Goal: Answer question/provide support

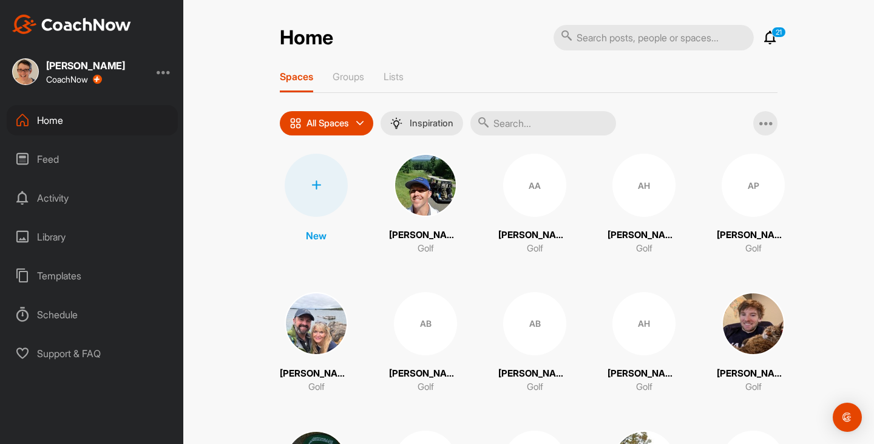
click at [52, 154] on div "Feed" at bounding box center [92, 159] width 171 height 30
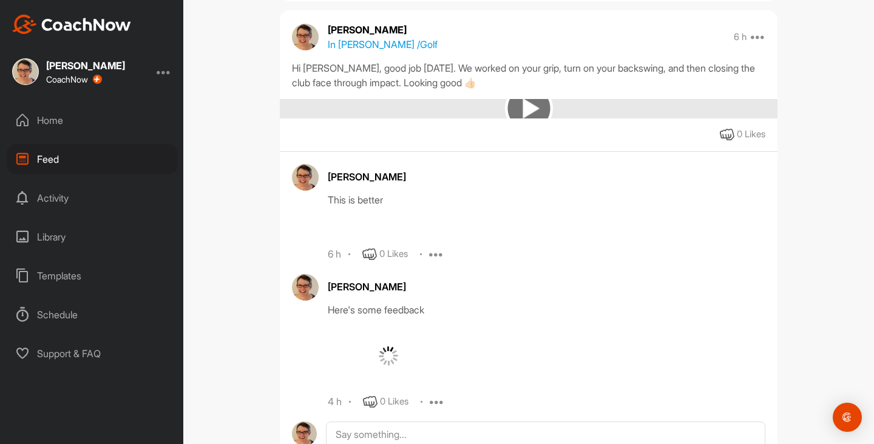
scroll to position [4890, 0]
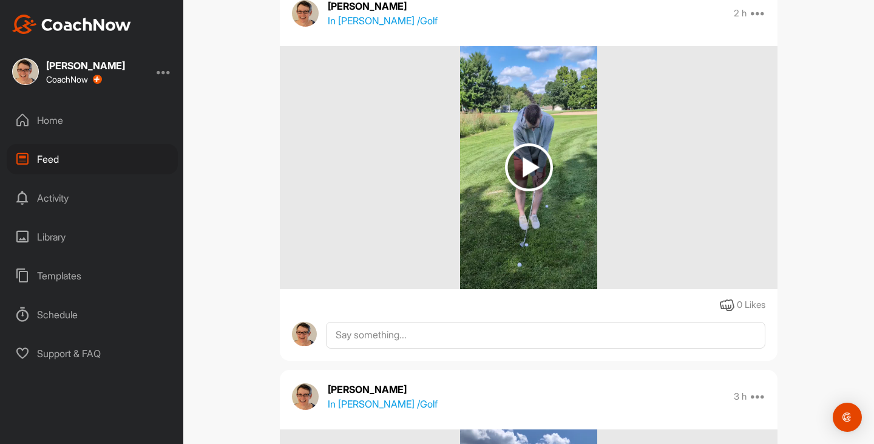
click at [748, 21] on div "2 h Edit Edit Tags Pin to top Delete" at bounding box center [750, 13] width 32 height 15
click at [756, 21] on icon at bounding box center [758, 13] width 15 height 15
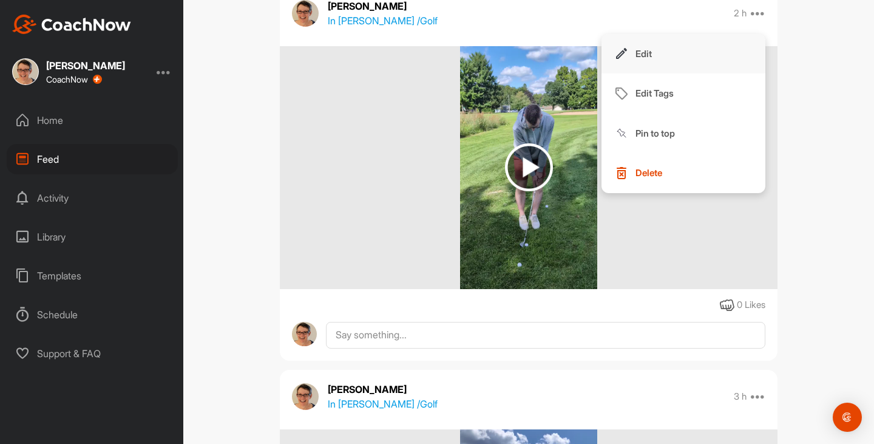
click at [731, 62] on button "Edit" at bounding box center [684, 54] width 164 height 40
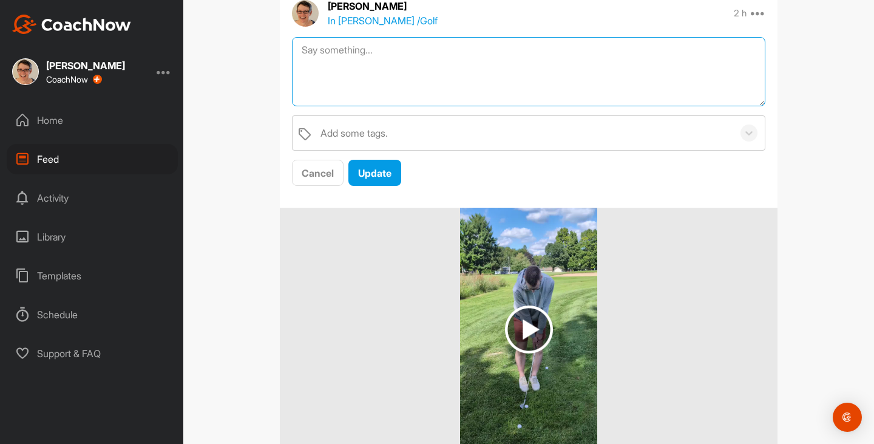
click at [683, 82] on textarea at bounding box center [528, 72] width 473 height 70
type textarea "This looked great. Keep your weight on your front foot."
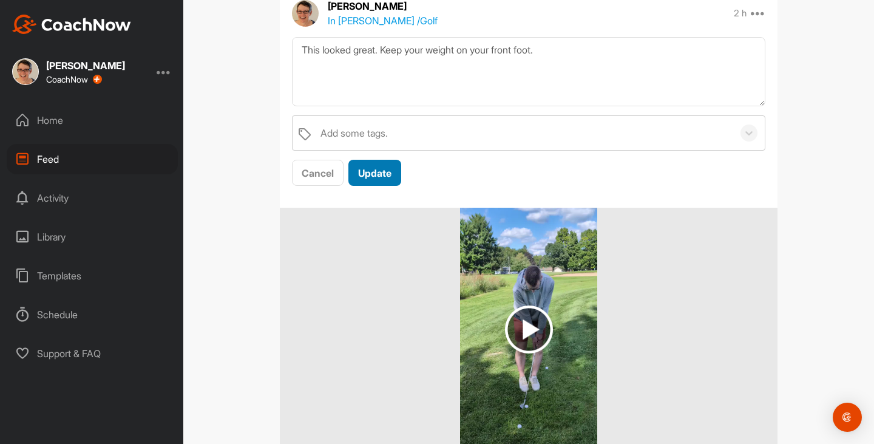
click at [376, 179] on span "Update" at bounding box center [374, 173] width 33 height 12
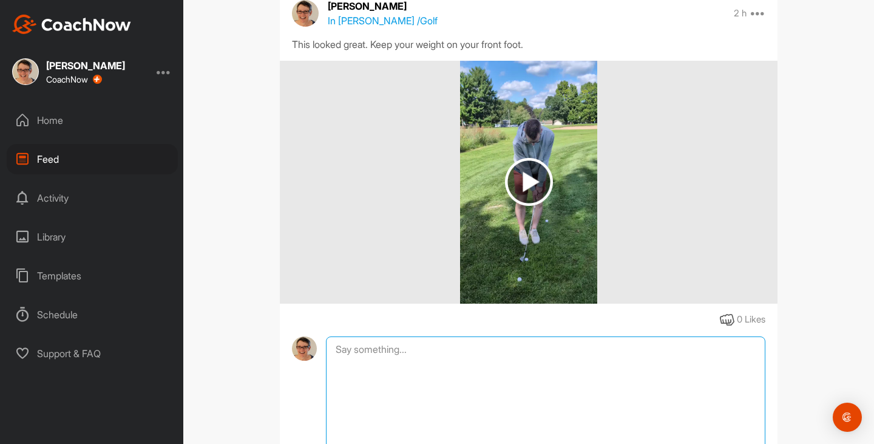
click at [354, 365] on textarea at bounding box center [545, 396] width 439 height 121
paste textarea "Chipping videos Chipping set up: [URL][DOMAIN_NAME] Chipping drill: [URL][DOMAI…"
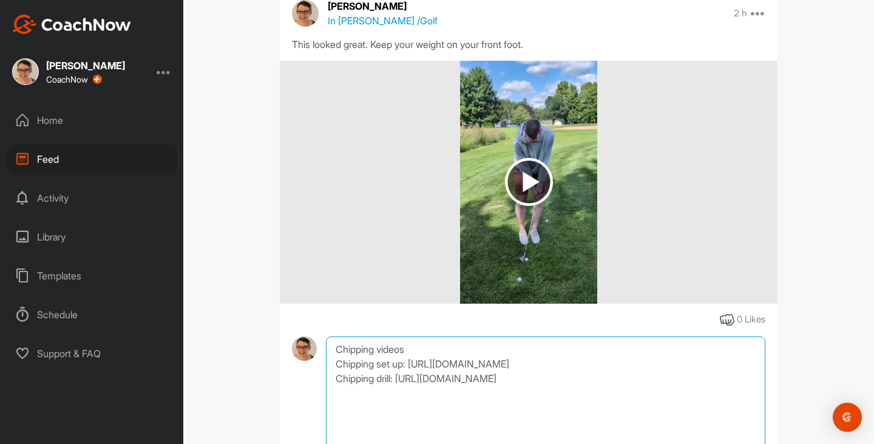
scroll to position [5046, 0]
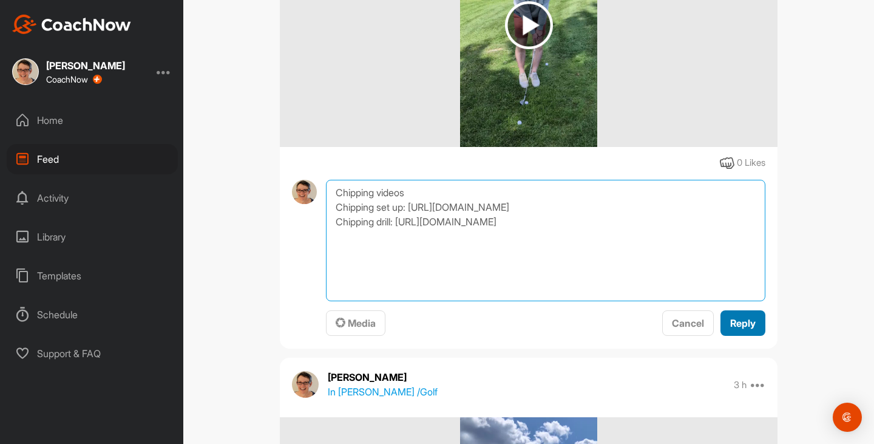
type textarea "Chipping videos Chipping set up: [URL][DOMAIN_NAME] Chipping drill: [URL][DOMAI…"
click at [730, 329] on span "Reply" at bounding box center [742, 323] width 25 height 12
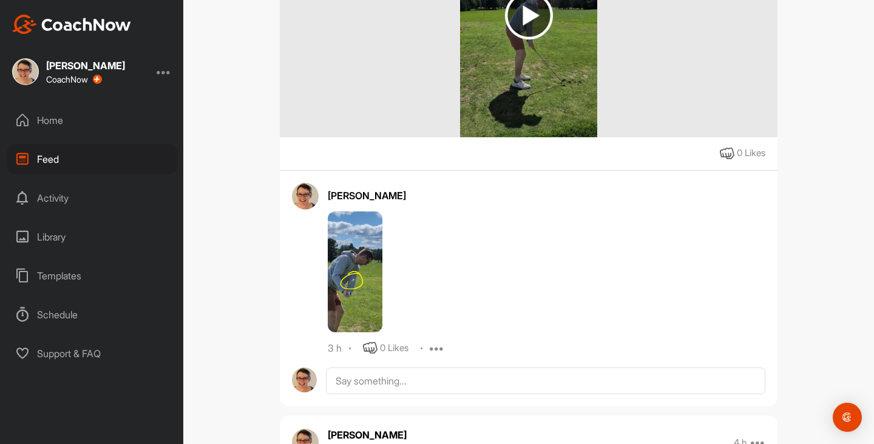
scroll to position [5545, 0]
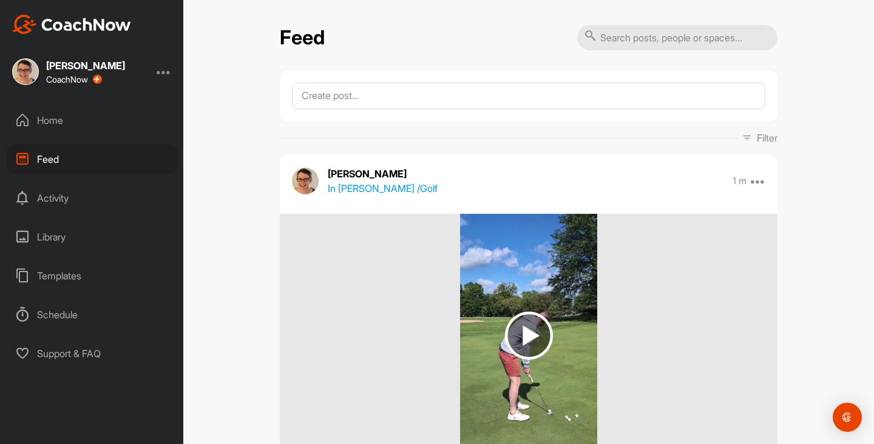
click at [53, 119] on div "Home" at bounding box center [92, 120] width 171 height 30
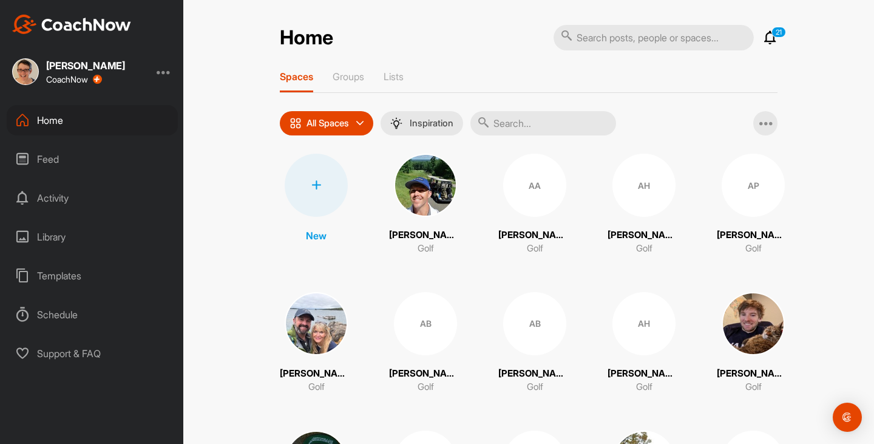
click at [524, 119] on input "text" at bounding box center [543, 123] width 146 height 24
type input "frink"
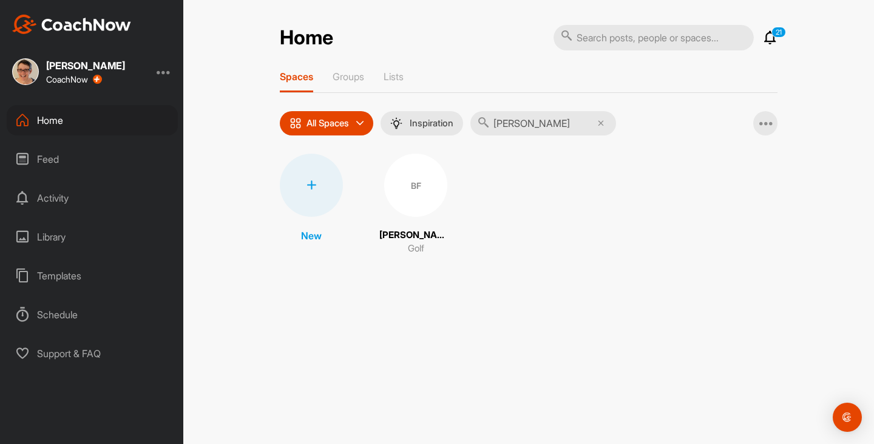
click at [436, 197] on div "BF" at bounding box center [415, 185] width 63 height 63
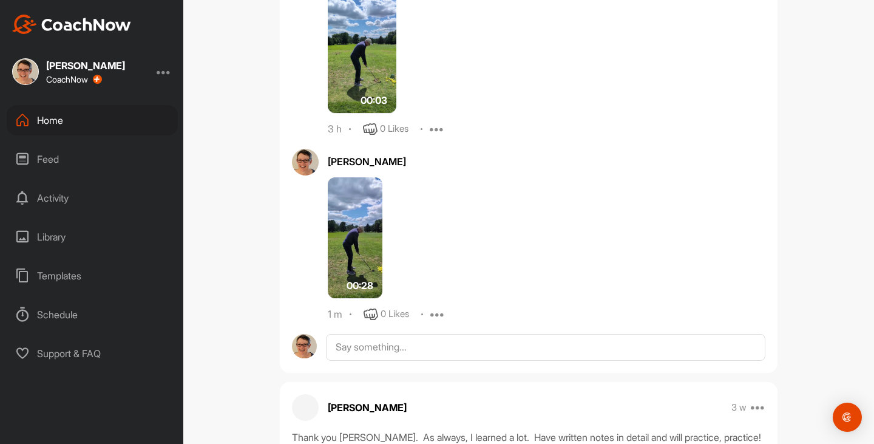
scroll to position [1473, 0]
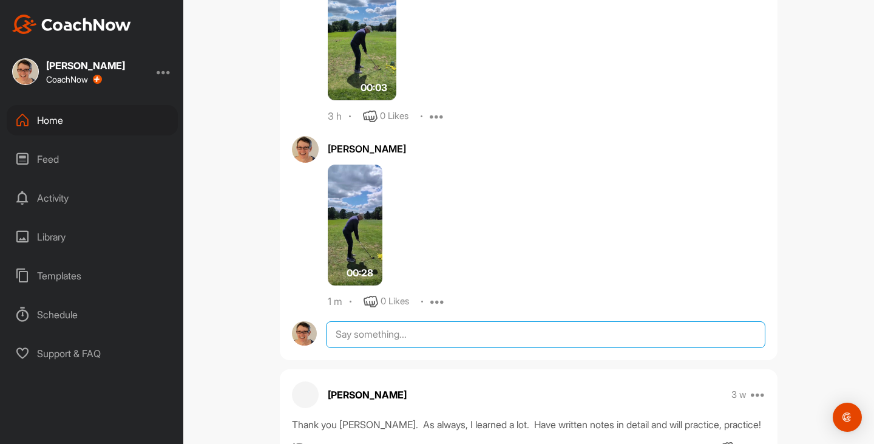
click at [449, 324] on textarea at bounding box center [545, 334] width 439 height 27
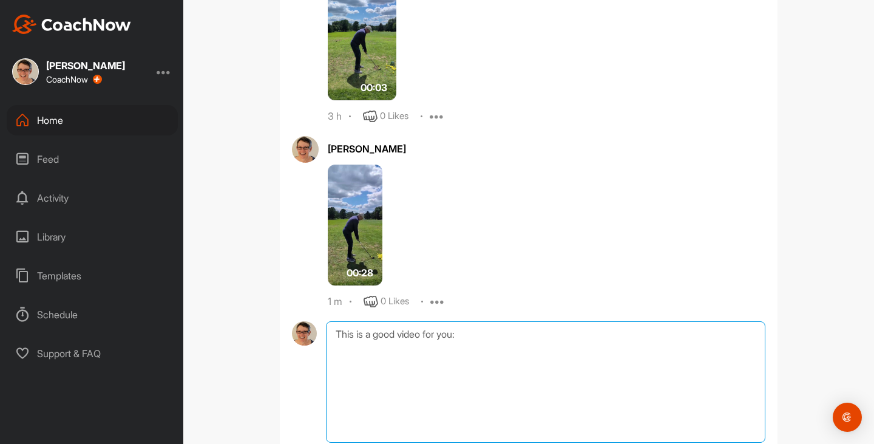
paste textarea "https://youtu.be/8uPPuwN4leg"
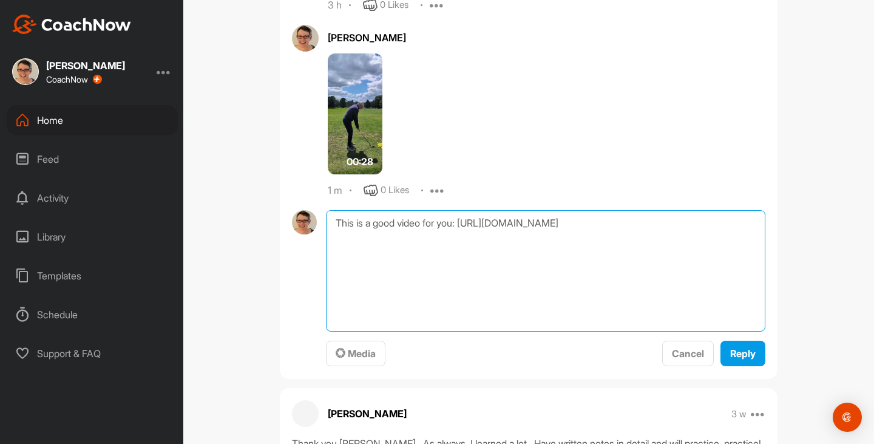
scroll to position [1584, 0]
type textarea "This is a good video for you: https://youtu.be/8uPPuwN4leg"
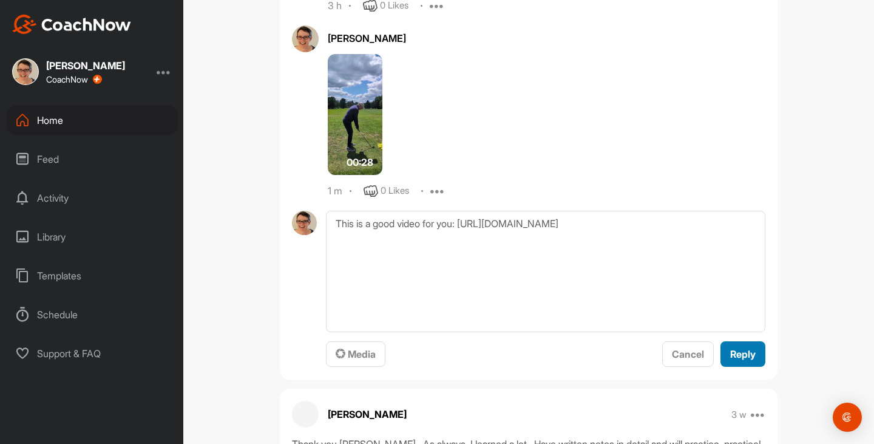
click at [741, 348] on span "Reply" at bounding box center [742, 354] width 25 height 12
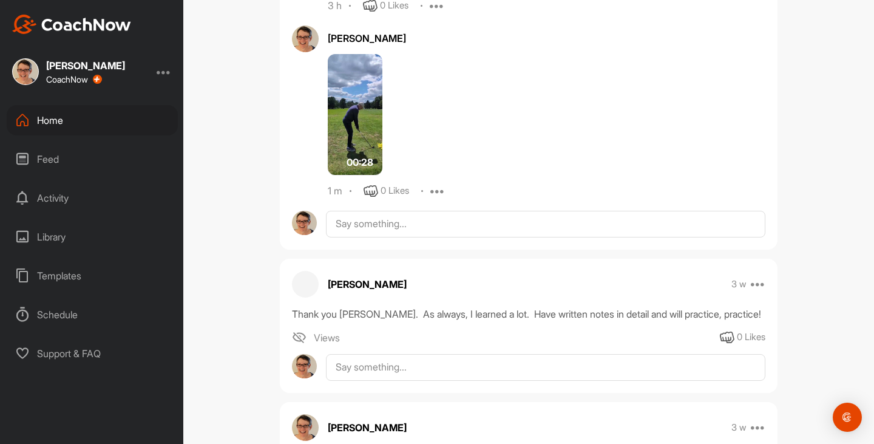
scroll to position [1281, 0]
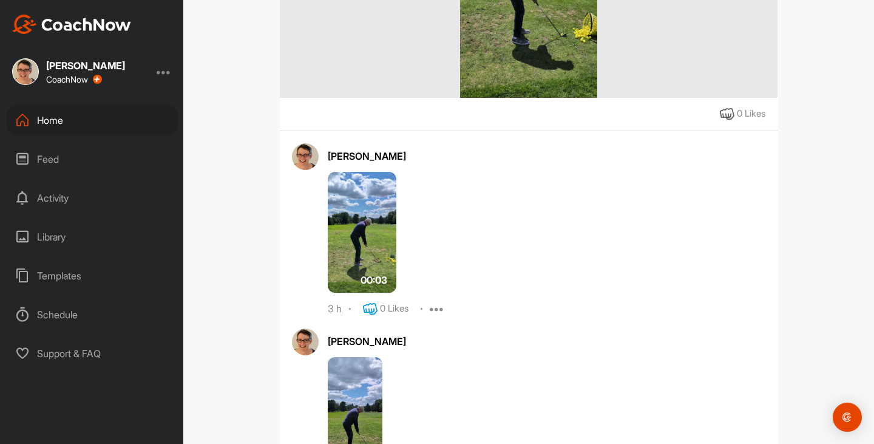
click at [368, 302] on icon at bounding box center [370, 309] width 15 height 15
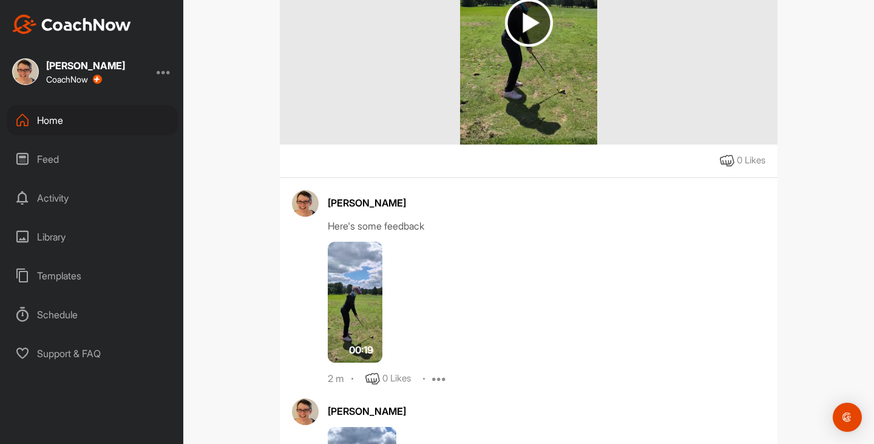
scroll to position [0, 0]
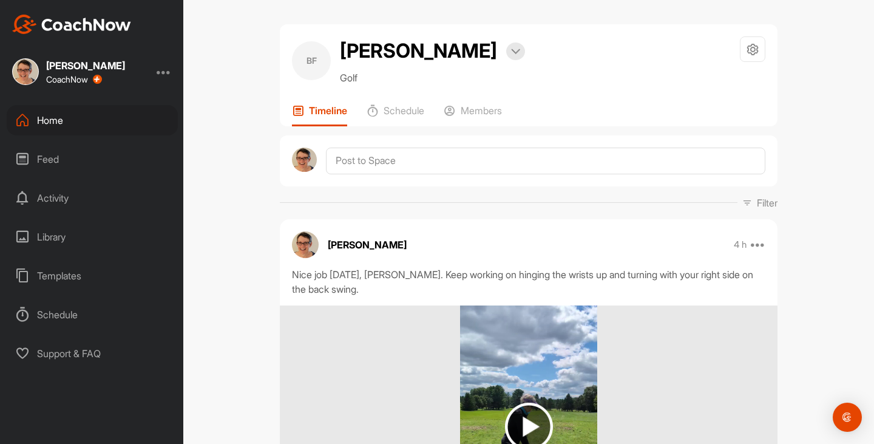
click at [61, 160] on div "Feed" at bounding box center [92, 159] width 171 height 30
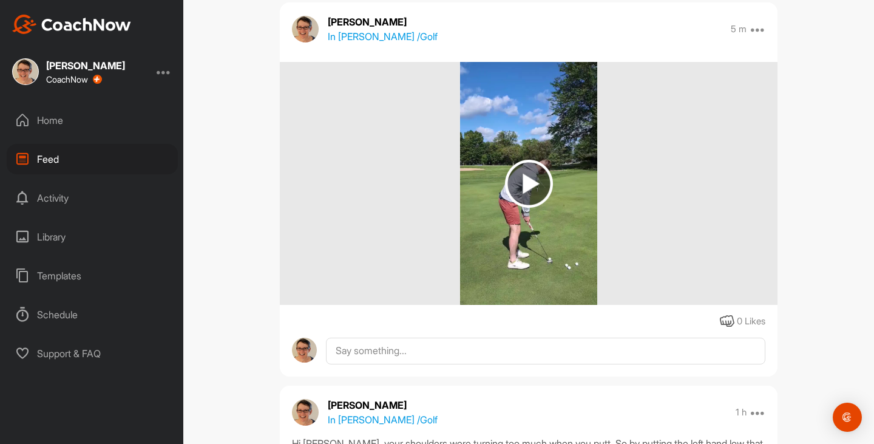
scroll to position [149, 0]
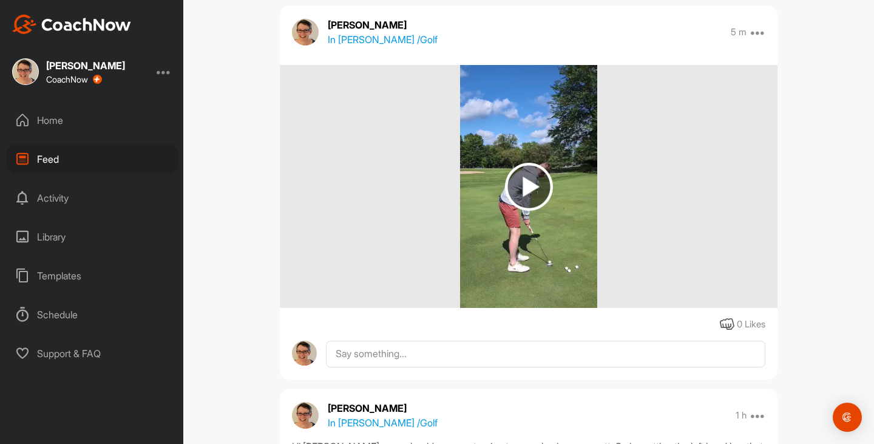
click at [514, 192] on img at bounding box center [529, 187] width 48 height 48
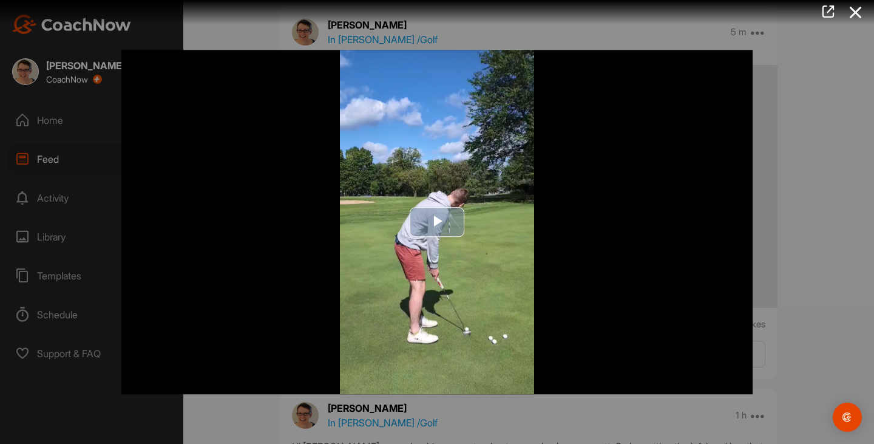
click at [437, 222] on span "Video Player" at bounding box center [437, 222] width 0 height 0
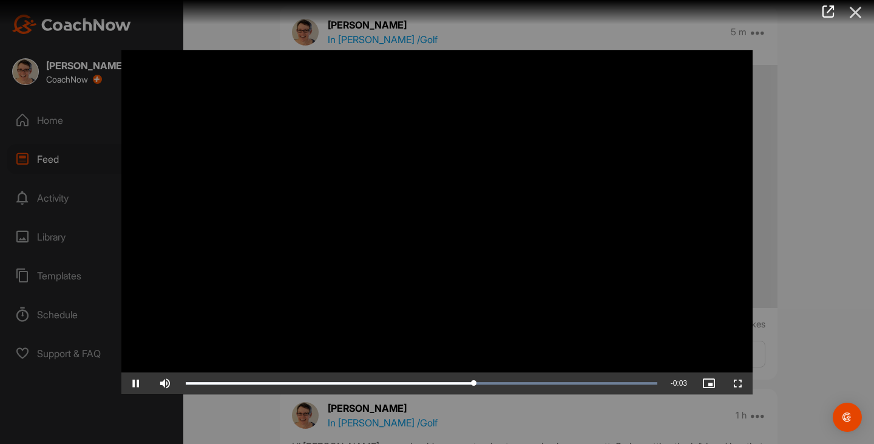
click at [853, 17] on icon at bounding box center [856, 12] width 28 height 22
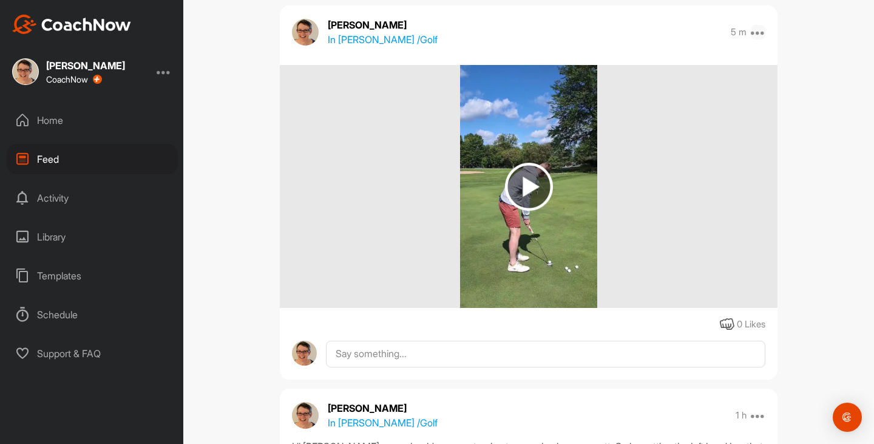
click at [759, 34] on icon at bounding box center [758, 32] width 15 height 15
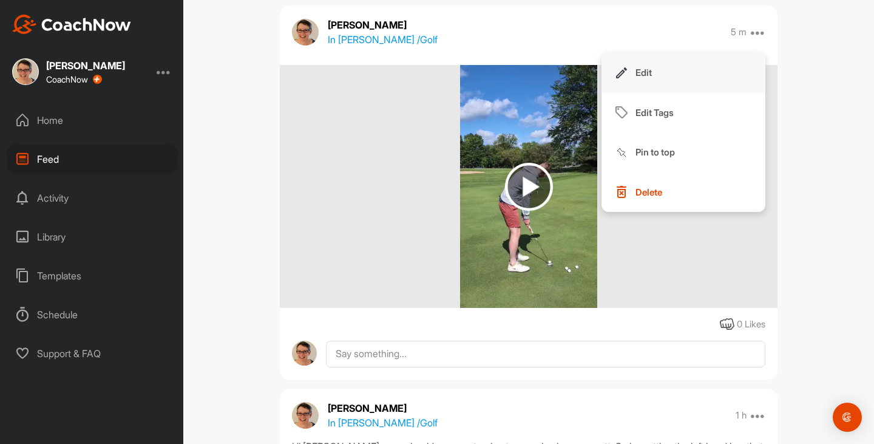
click at [722, 81] on button "Edit" at bounding box center [684, 73] width 164 height 40
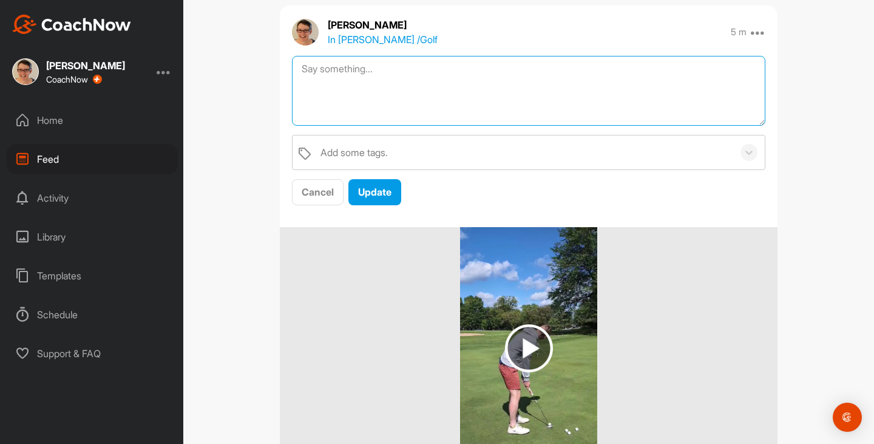
click at [699, 82] on textarea at bounding box center [528, 91] width 473 height 70
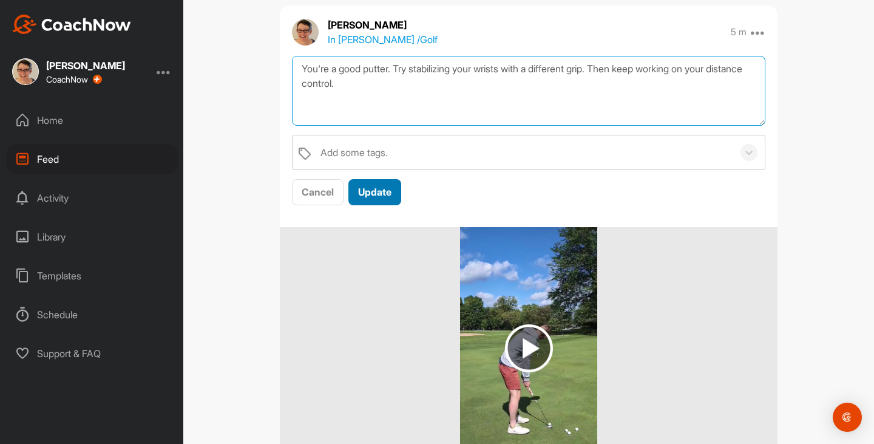
type textarea "You're a good putter. Try stabilizing your wrists with a different grip. Then k…"
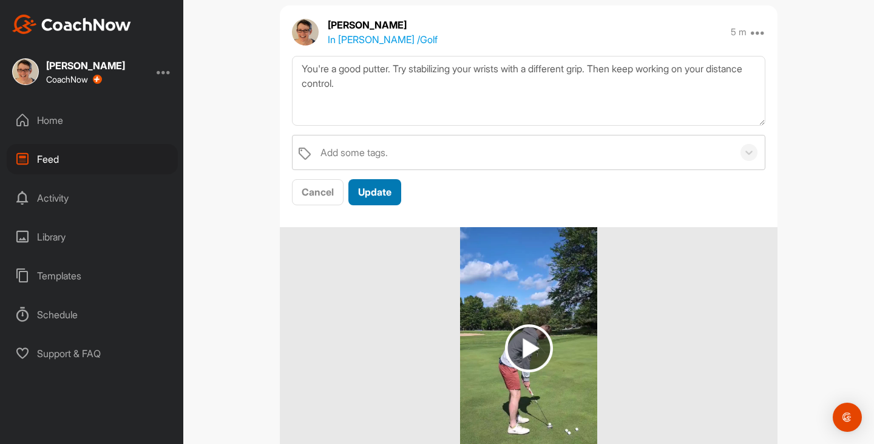
click at [377, 192] on span "Update" at bounding box center [374, 192] width 33 height 12
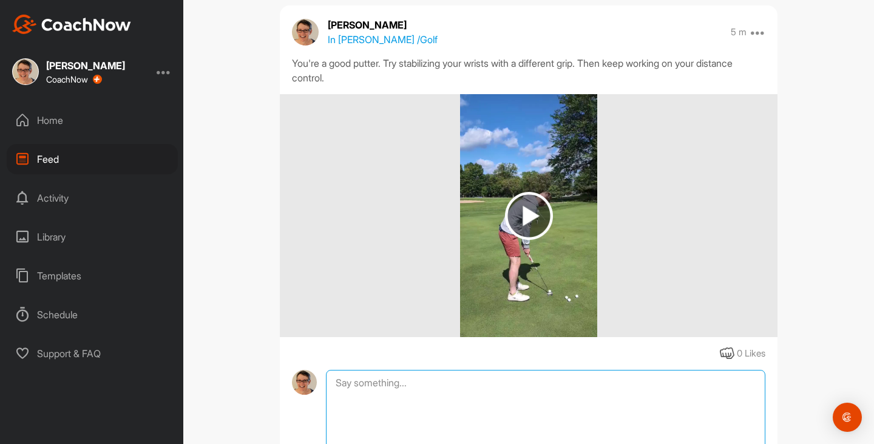
click at [375, 390] on textarea at bounding box center [545, 430] width 439 height 121
paste textarea "https://youtu.be/gEndmBCOtIs"
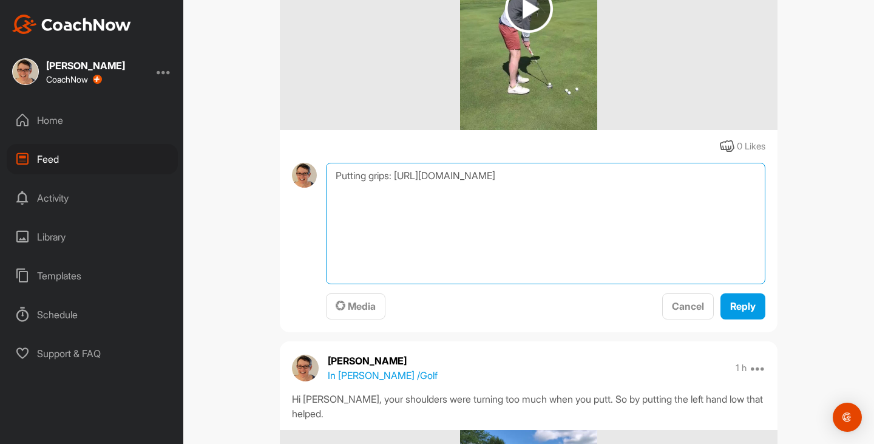
scroll to position [356, 0]
type textarea "Putting grips: https://youtu.be/gEndmBCOtIs"
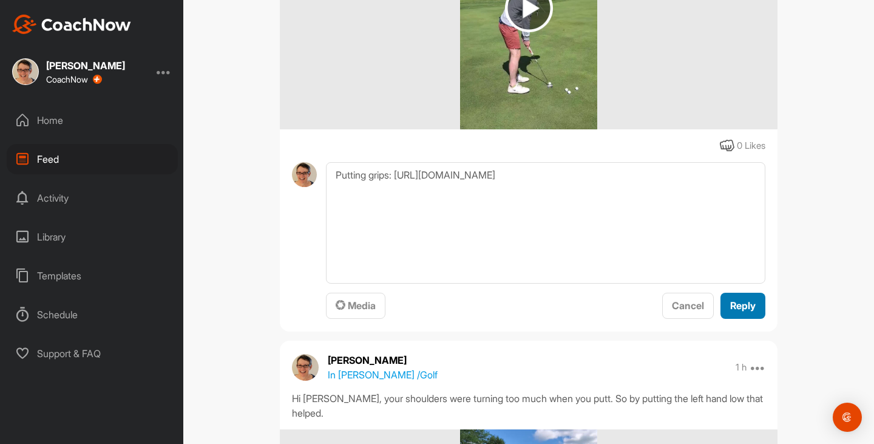
click at [734, 308] on span "Reply" at bounding box center [742, 305] width 25 height 12
